Goal: Task Accomplishment & Management: Use online tool/utility

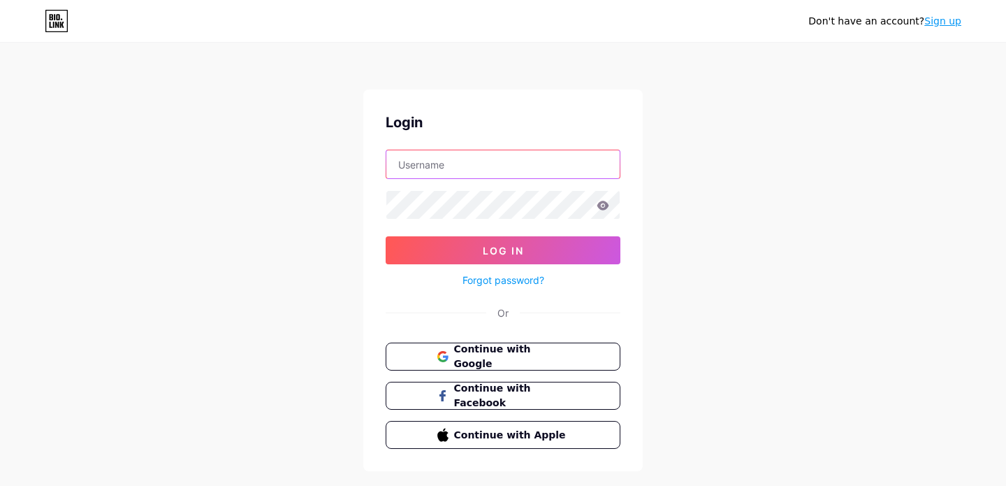
click at [433, 154] on input "text" at bounding box center [502, 164] width 233 height 28
click at [371, 169] on div "Login Log In Forgot password? Or Continue with Google Continue with Facebook Co…" at bounding box center [502, 279] width 279 height 381
click at [453, 146] on div "Login Log In Forgot password? Or Continue with Google Continue with Facebook Co…" at bounding box center [502, 279] width 279 height 381
click at [446, 156] on input "text" at bounding box center [502, 164] width 233 height 28
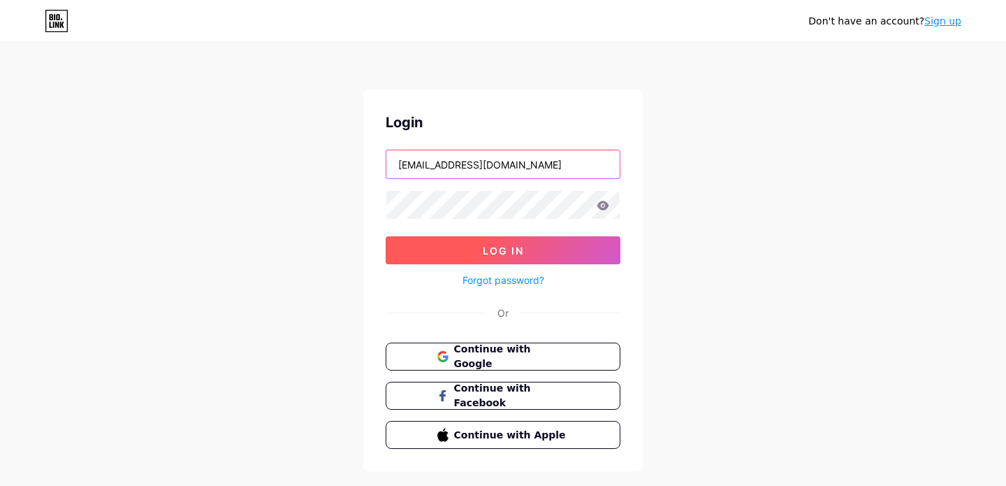
type input "[EMAIL_ADDRESS][DOMAIN_NAME]"
click at [462, 243] on button "Log In" at bounding box center [503, 250] width 235 height 28
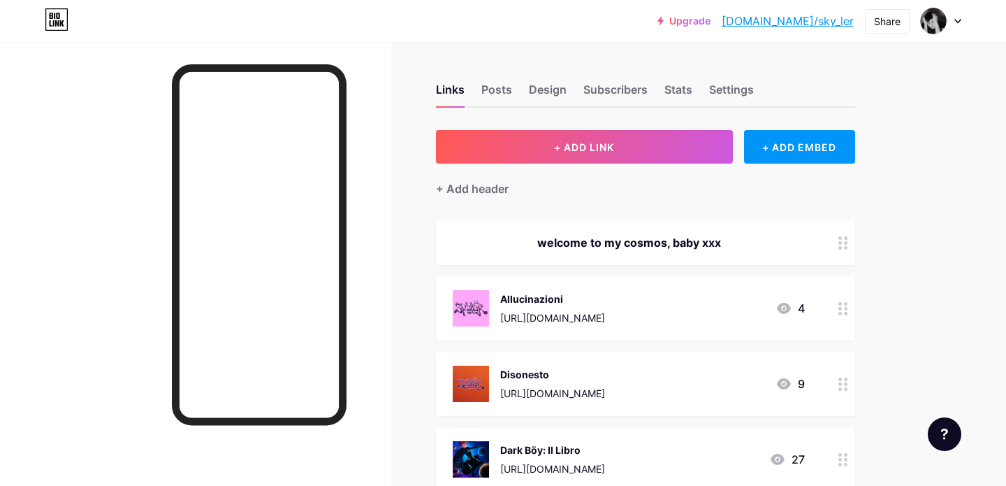
click at [579, 286] on div "Allucinazioni [URL][DOMAIN_NAME] 4" at bounding box center [645, 308] width 419 height 64
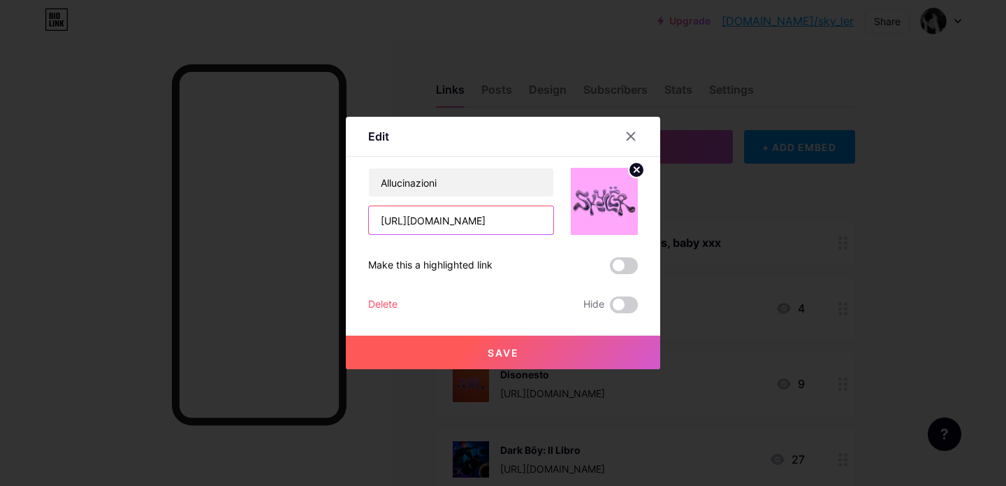
click at [458, 209] on input "[URL][DOMAIN_NAME]" at bounding box center [461, 220] width 184 height 28
paste input "[DOMAIN_NAME][URL]"
type input "[URL][DOMAIN_NAME]"
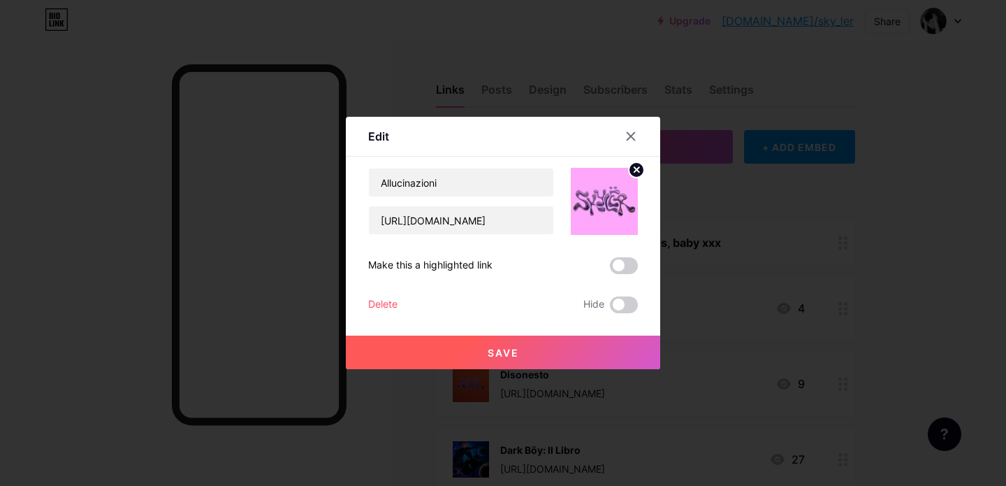
click at [555, 346] on button "Save" at bounding box center [503, 352] width 314 height 34
